Goal: Task Accomplishment & Management: Manage account settings

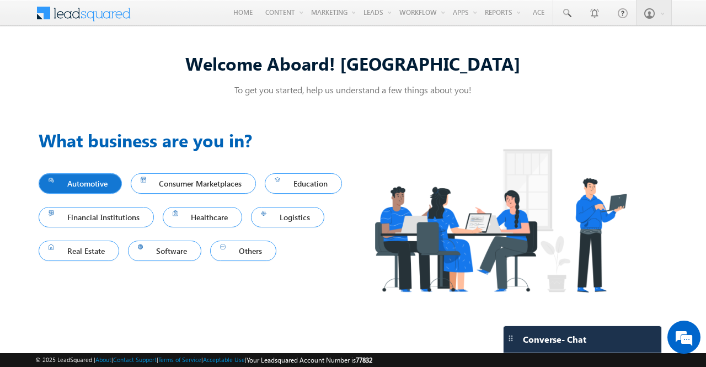
click at [91, 189] on span "Automotive" at bounding box center [80, 183] width 63 height 15
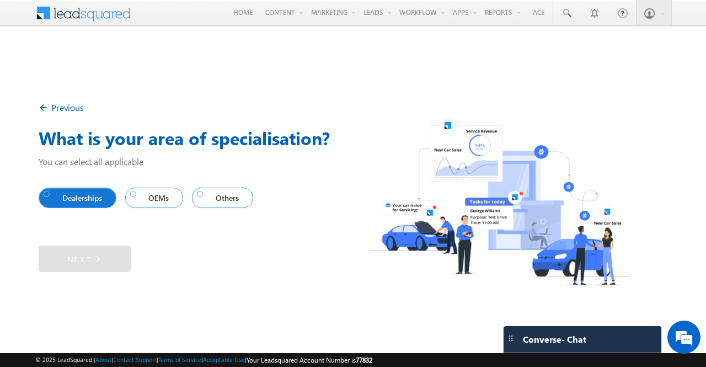
click at [89, 199] on span "Dealerships" at bounding box center [75, 197] width 63 height 15
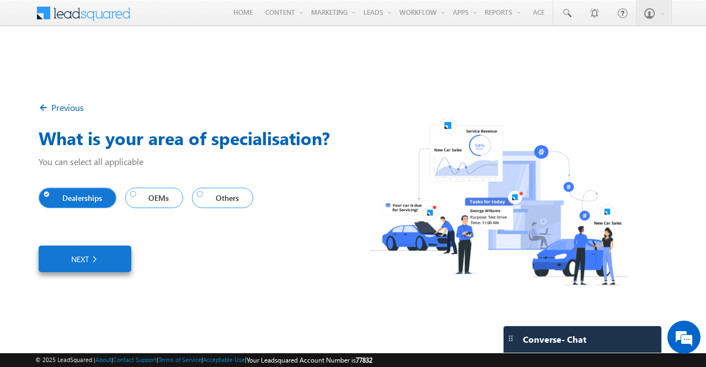
click at [98, 257] on img at bounding box center [94, 259] width 10 height 12
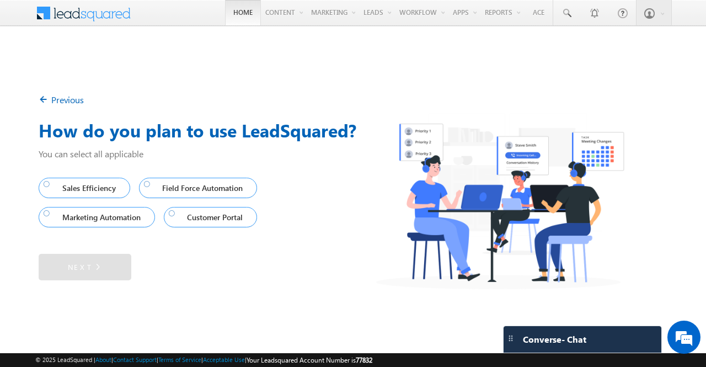
click at [225, 18] on link "Home" at bounding box center [243, 12] width 36 height 25
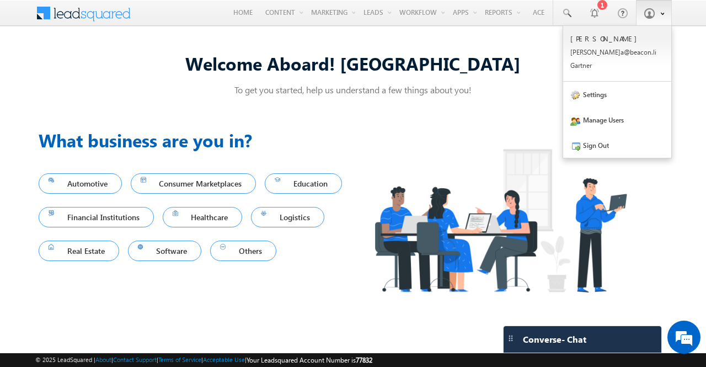
drag, startPoint x: 660, startPoint y: 15, endPoint x: 664, endPoint y: 24, distance: 10.4
click at [660, 15] on span at bounding box center [661, 12] width 8 height 9
click at [601, 143] on link "Sign Out" at bounding box center [617, 144] width 108 height 25
